Goal: Task Accomplishment & Management: Manage account settings

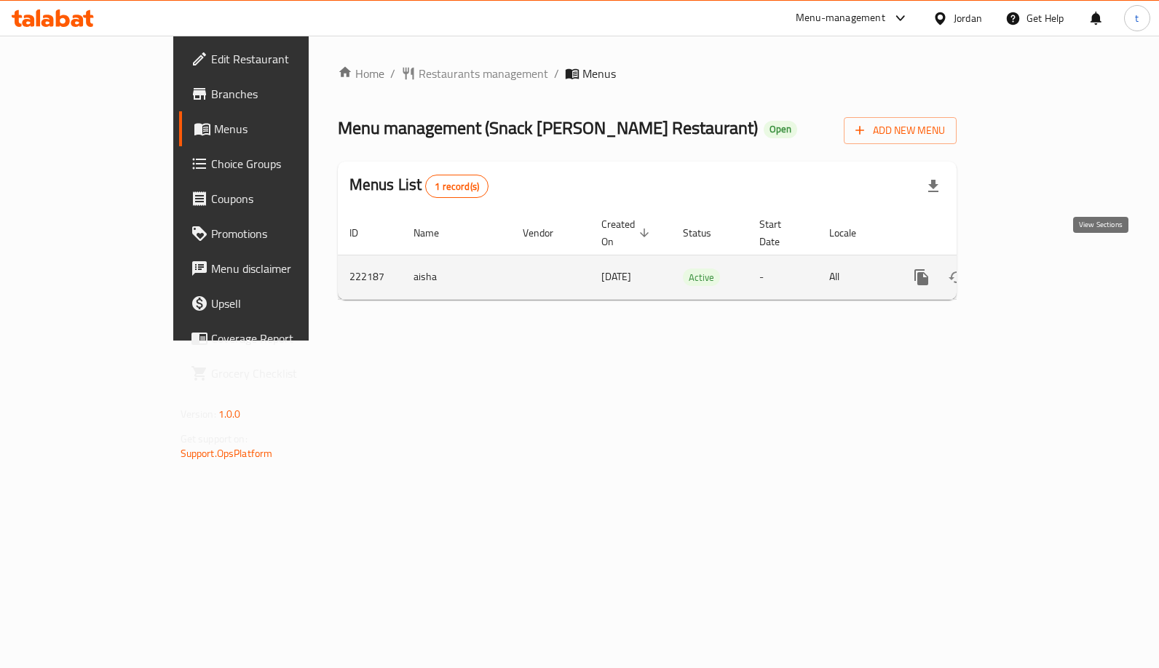
click at [1033, 271] on icon "enhanced table" at bounding box center [1026, 277] width 13 height 13
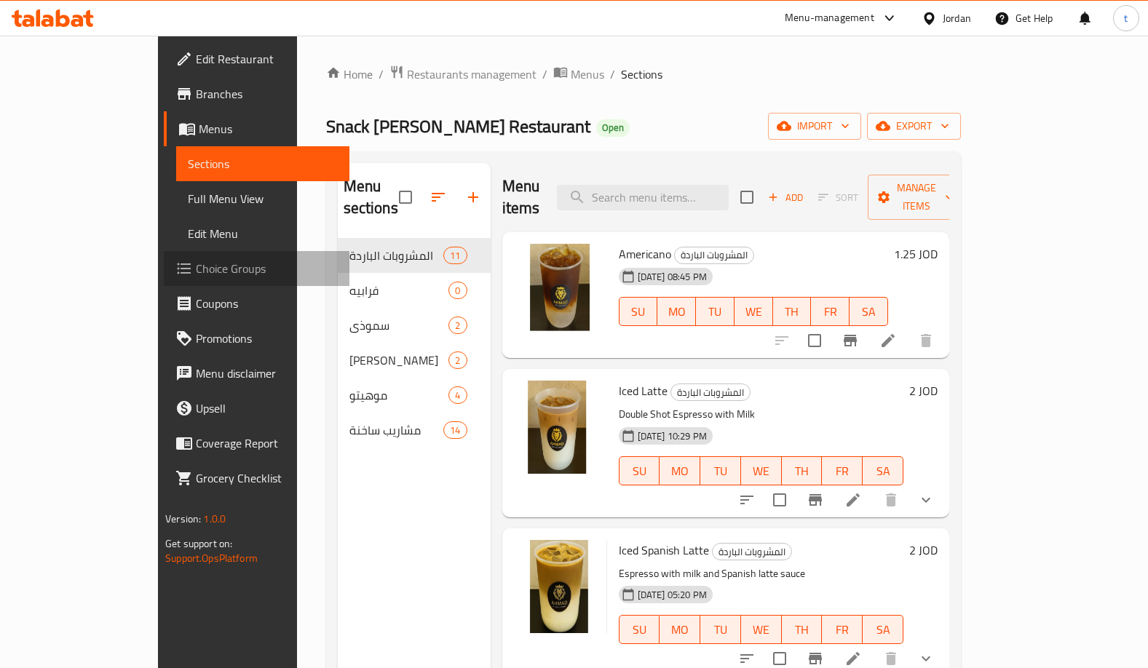
click at [196, 277] on span "Choice Groups" at bounding box center [267, 268] width 142 height 17
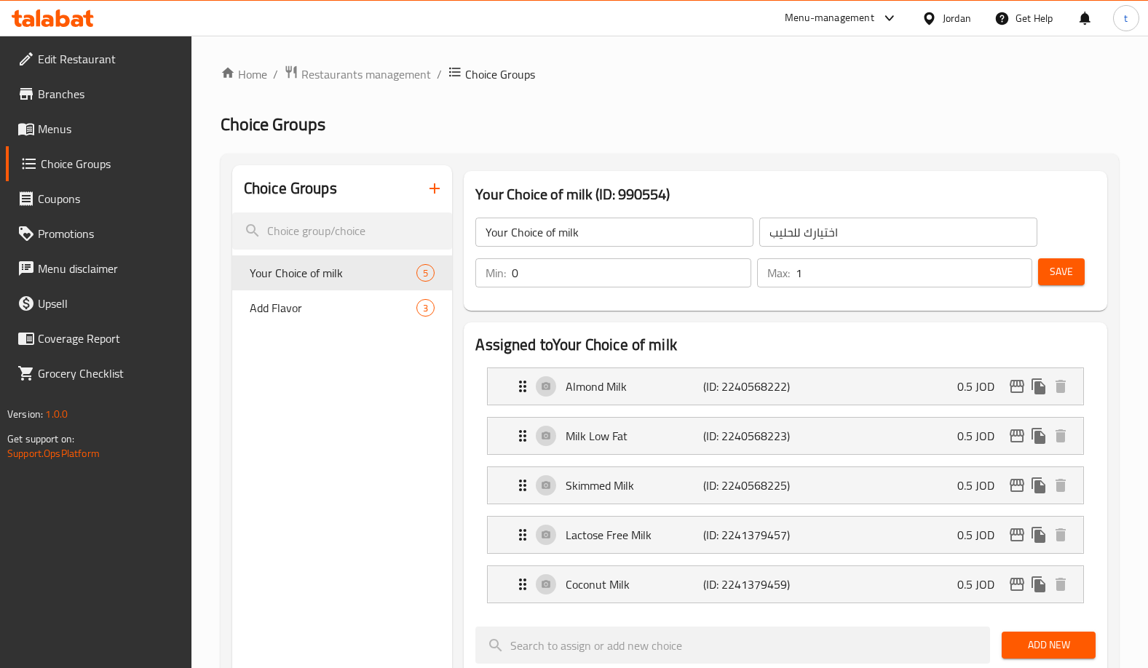
click at [710, 108] on div "Home / Restaurants management / Choice Groups Choice Groups Choice Groups Your …" at bounding box center [670, 661] width 898 height 1193
click at [319, 302] on span "Add Flavor" at bounding box center [311, 307] width 123 height 17
type input "Add Flavor"
type input "إضافة نكهة"
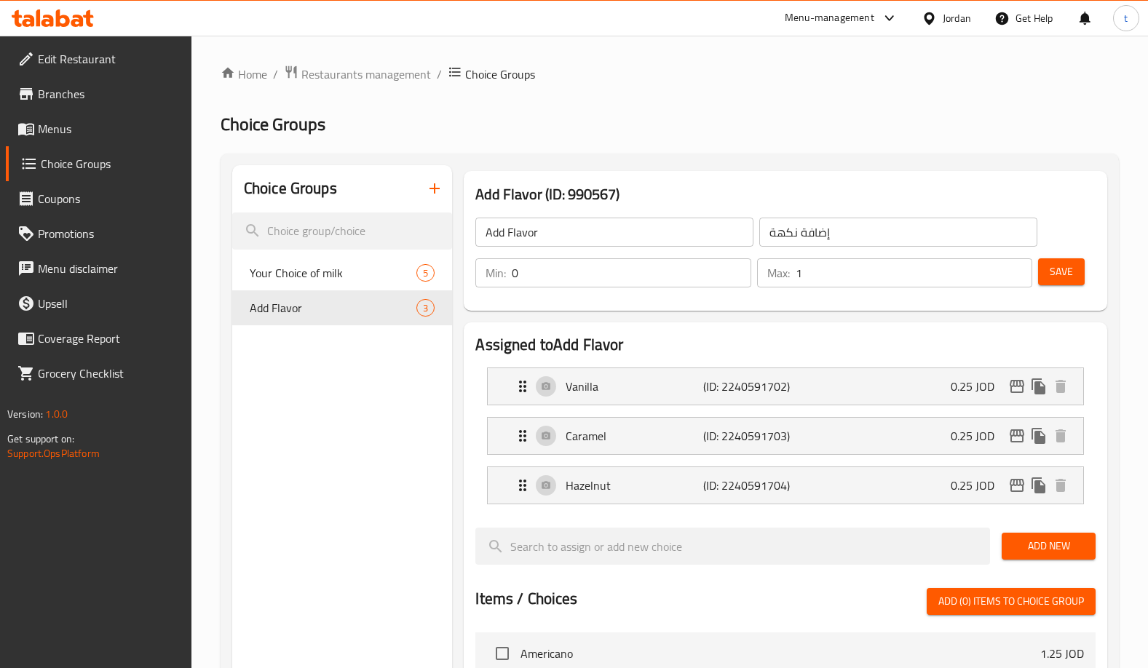
click at [673, 118] on h2 "Choice Groups" at bounding box center [670, 124] width 898 height 23
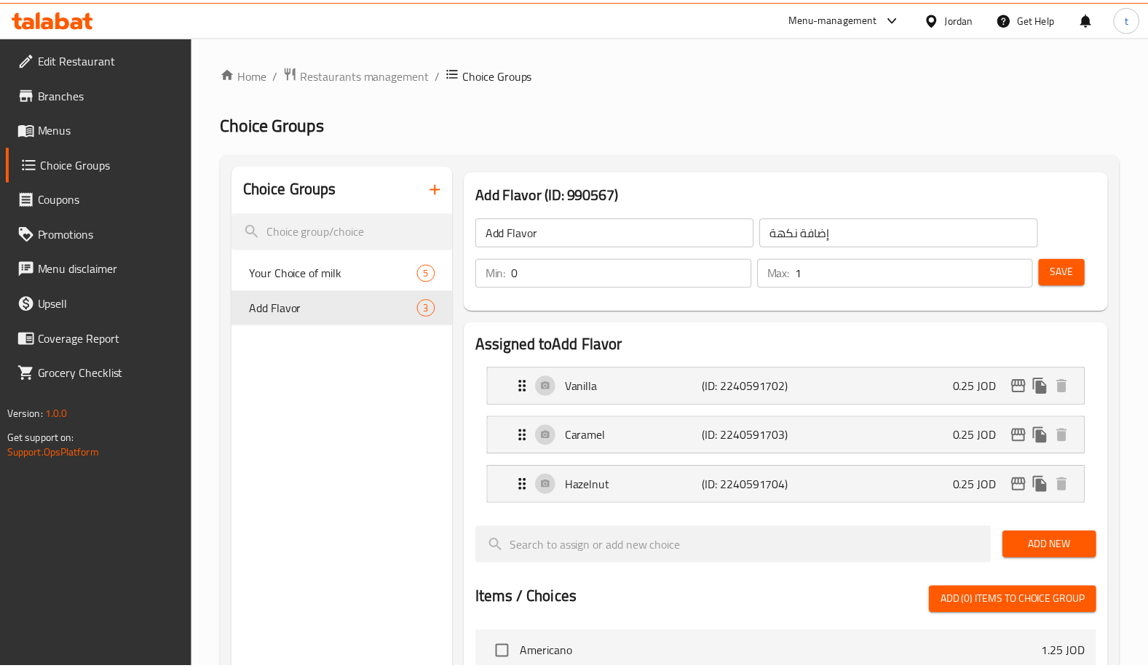
scroll to position [520, 0]
